Goal: Task Accomplishment & Management: Manage account settings

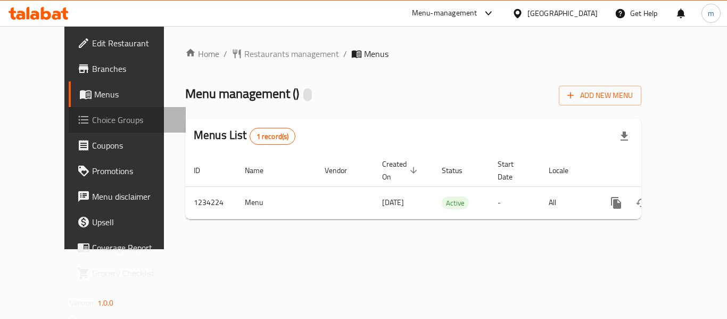
click at [92, 121] on span "Choice Groups" at bounding box center [134, 119] width 85 height 13
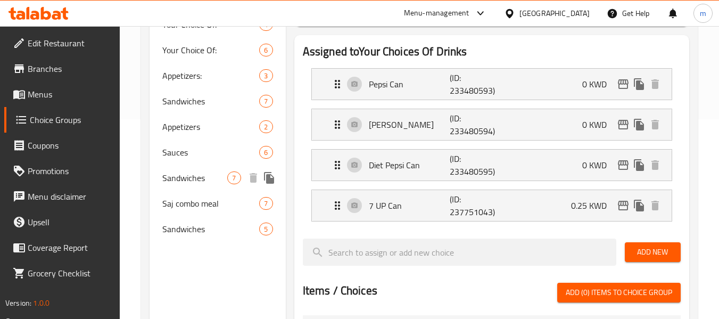
scroll to position [213, 0]
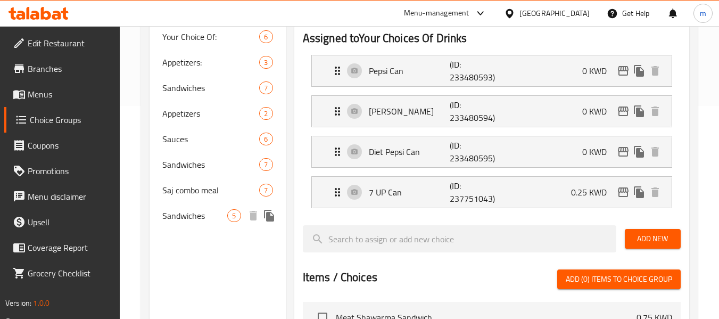
click at [176, 211] on span "Sandwiches" at bounding box center [194, 215] width 65 height 13
type input "Sandwiches"
type input "ساندويشات"
type input "0"
type input "2"
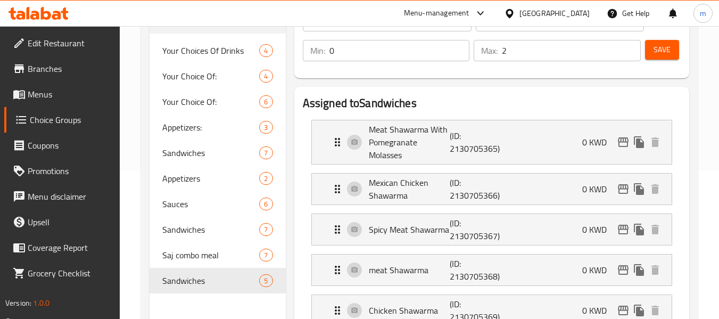
scroll to position [53, 0]
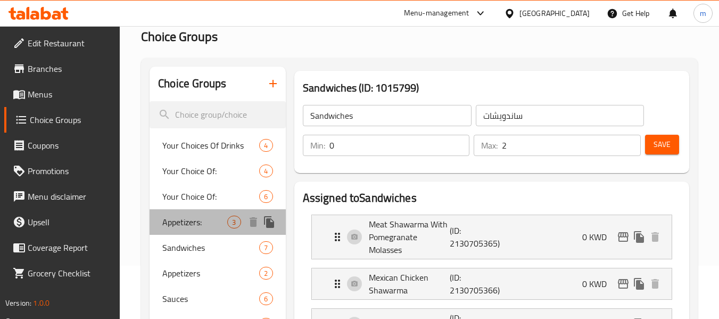
click at [183, 221] on span "Appetizers:" at bounding box center [194, 222] width 65 height 13
type input "Appetizers:"
type input "المقبلات:"
type input "1"
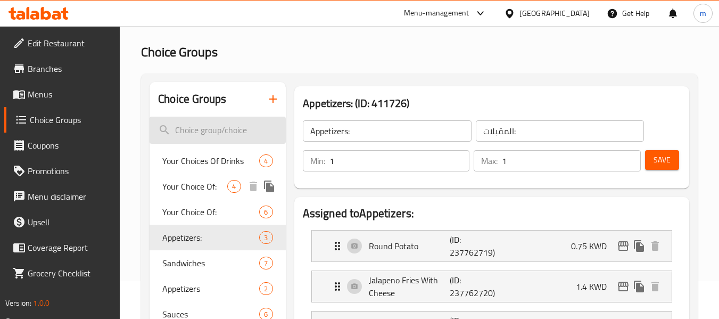
scroll to position [0, 0]
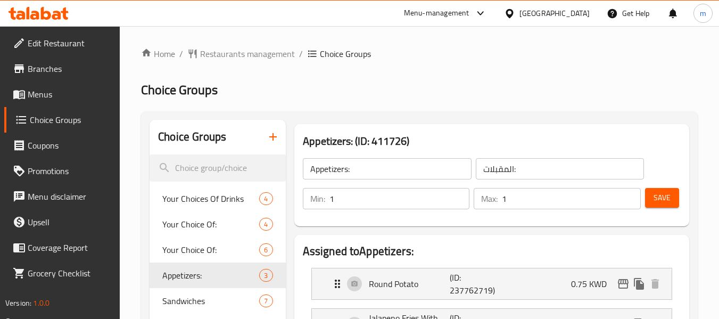
click at [45, 59] on link "Branches" at bounding box center [62, 69] width 116 height 26
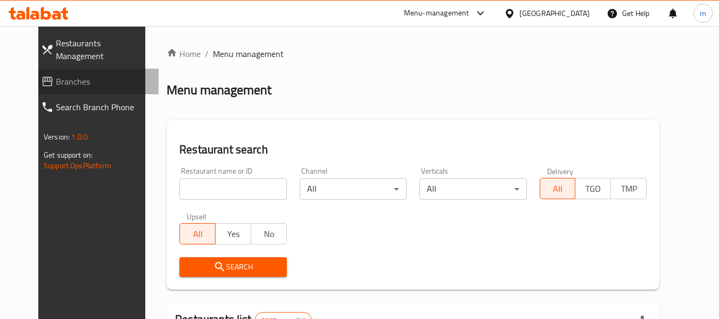
click at [56, 75] on span "Branches" at bounding box center [103, 81] width 94 height 13
